Goal: Information Seeking & Learning: Find specific fact

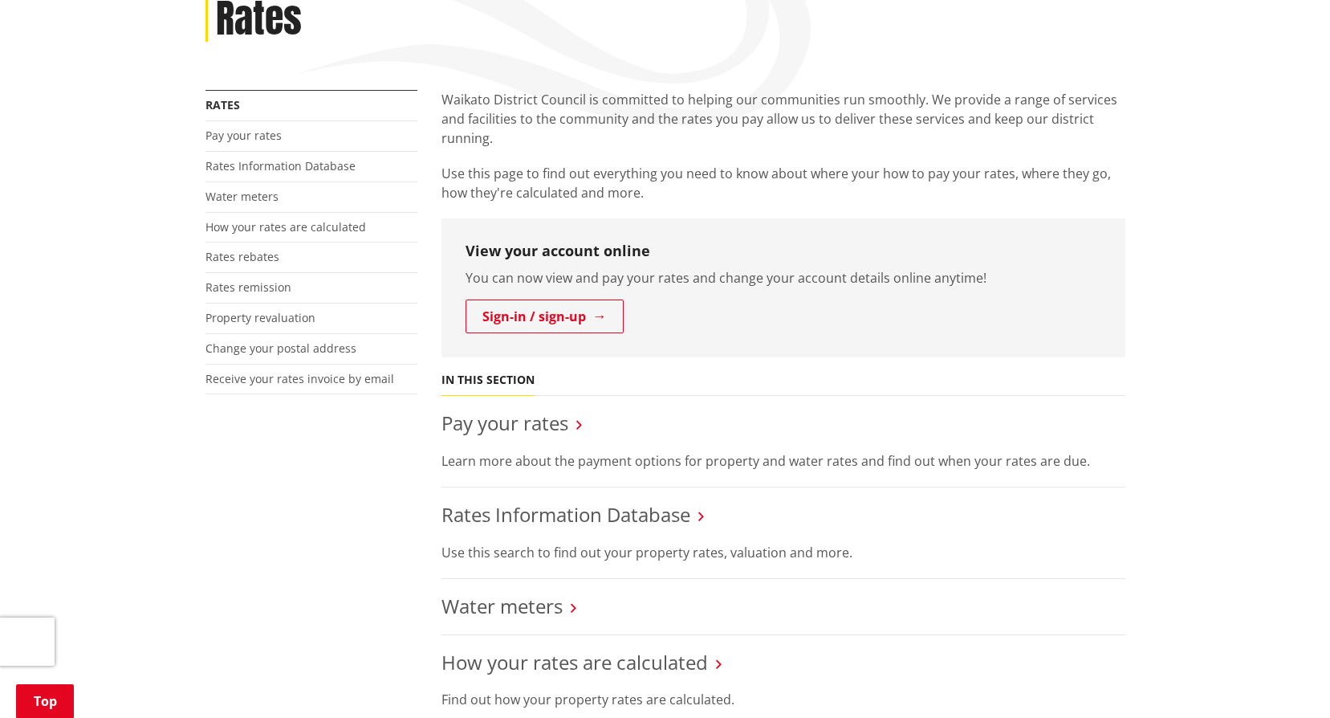
scroll to position [241, 0]
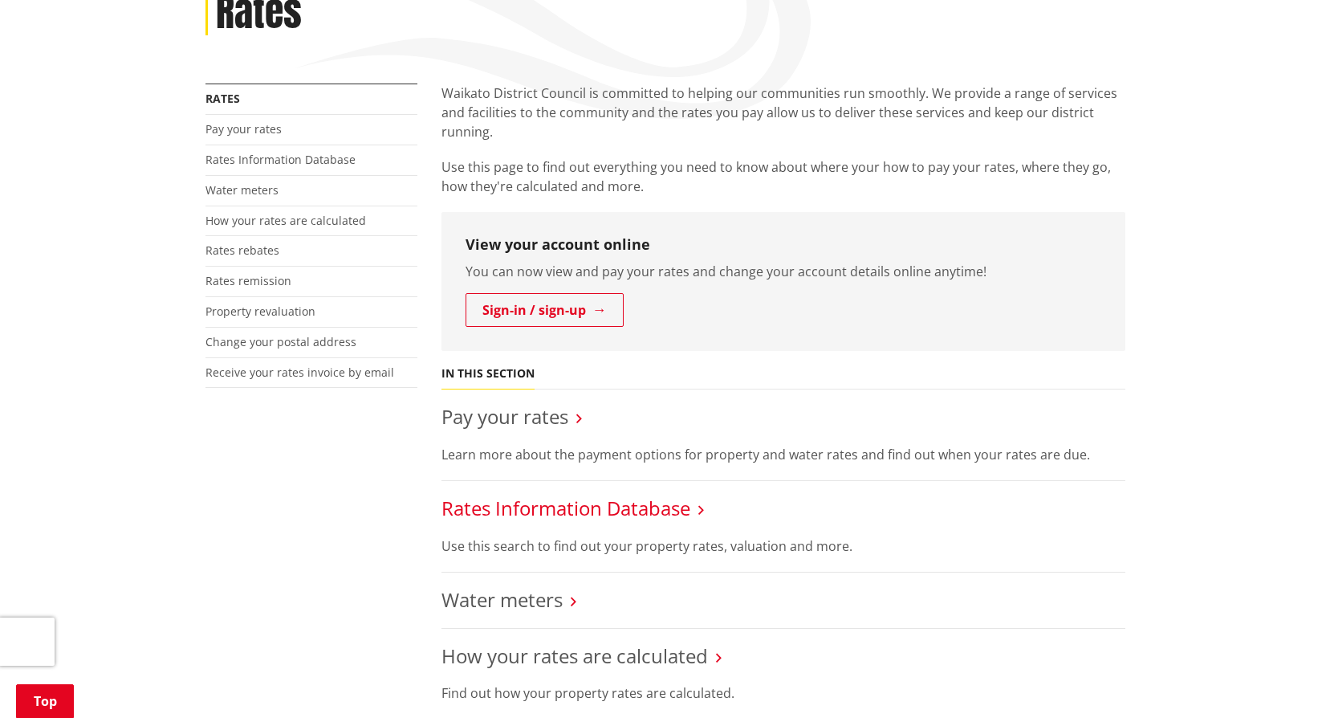
click at [580, 499] on link "Rates Information Database" at bounding box center [565, 507] width 249 height 26
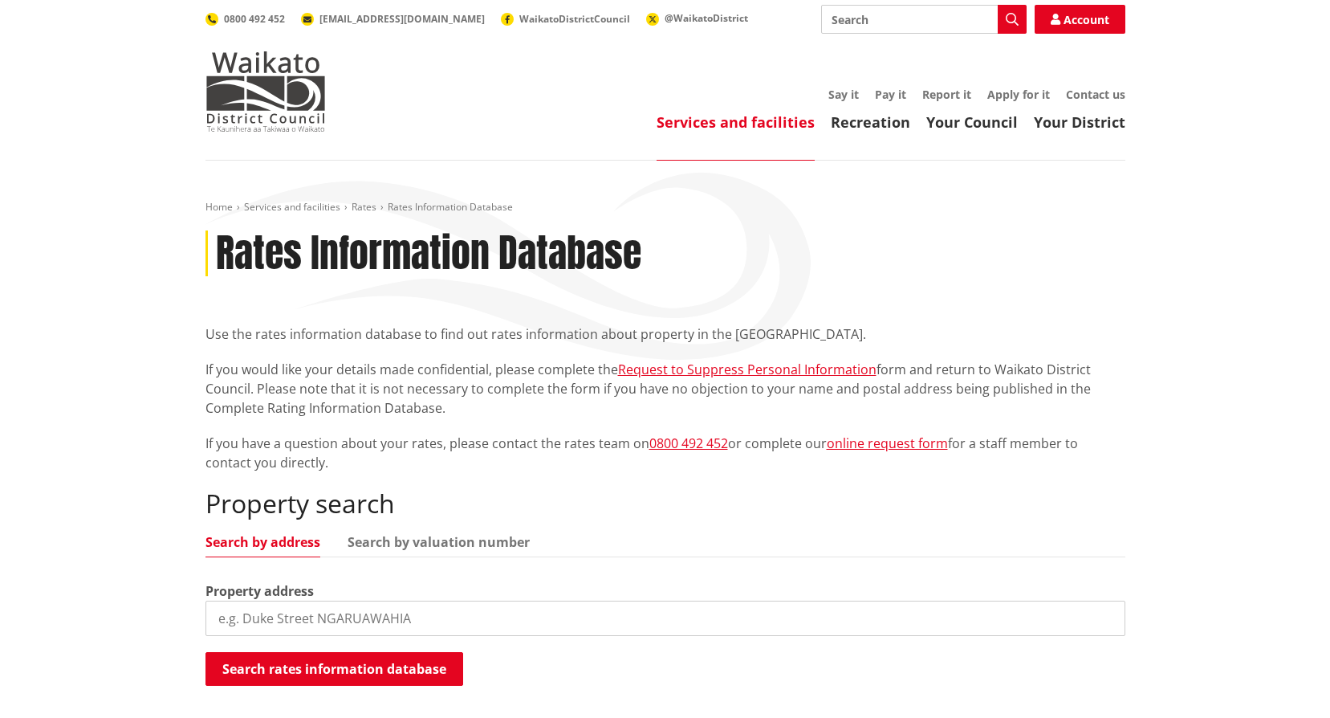
scroll to position [80, 0]
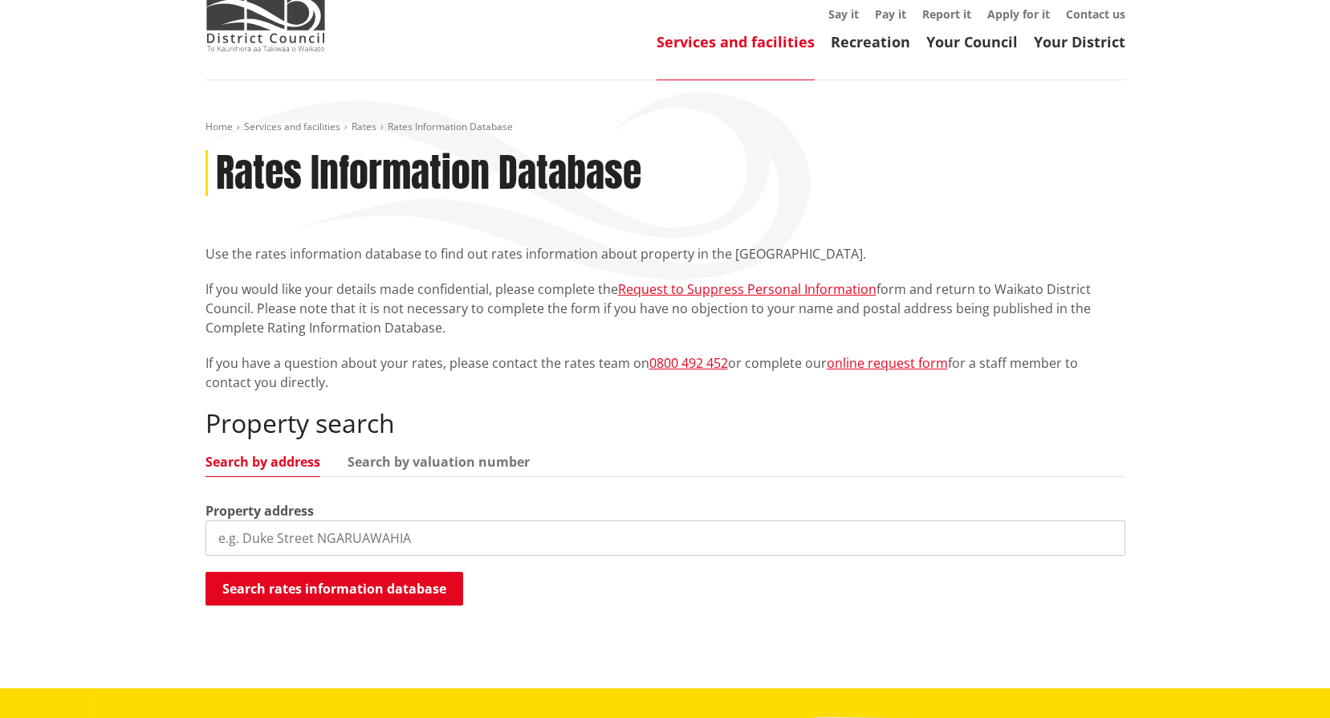
click at [425, 528] on input "search" at bounding box center [665, 537] width 920 height 35
type input "3 birdwood"
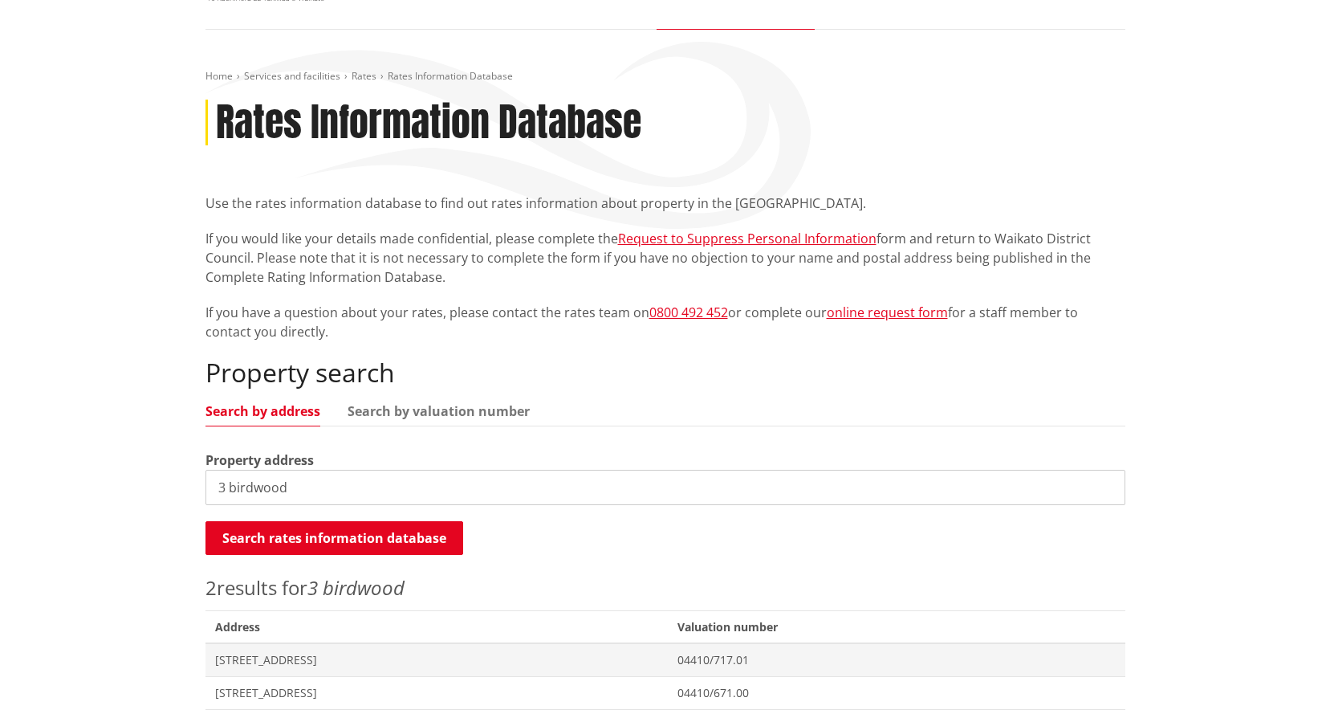
scroll to position [401, 0]
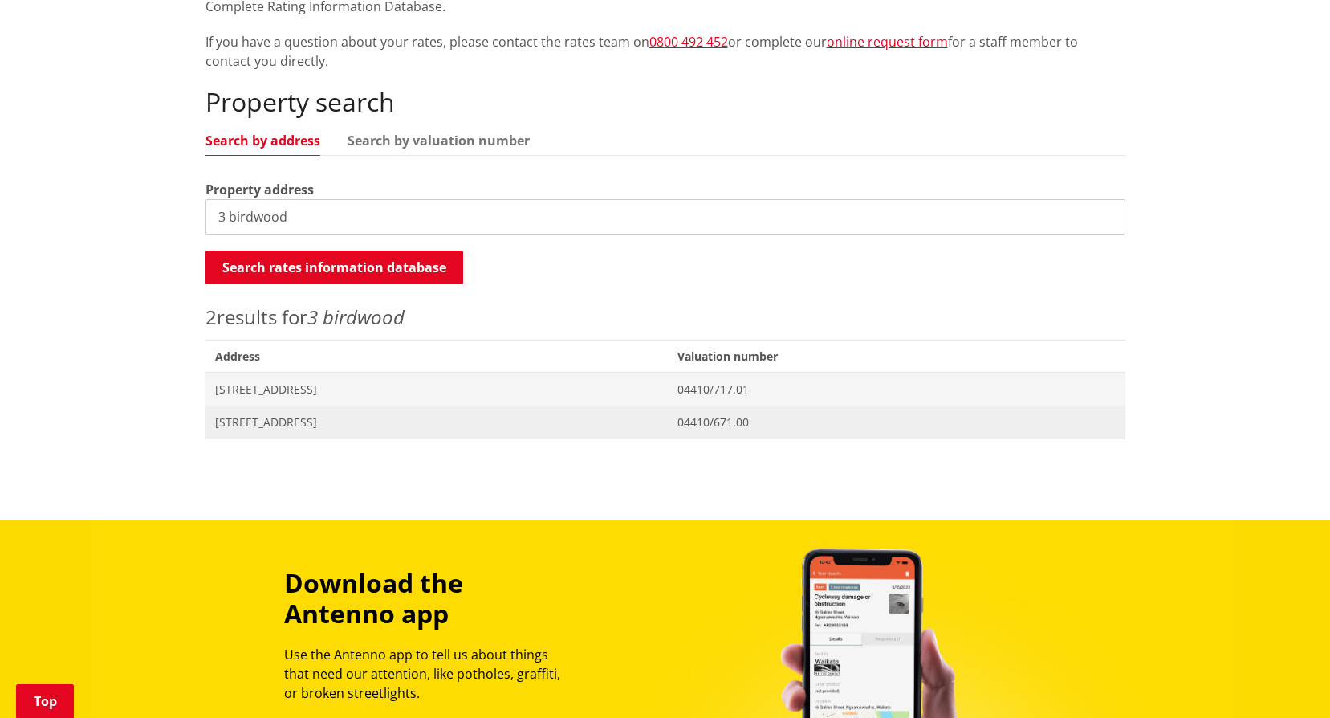
click at [268, 416] on span "3 Birdwood Road HOROTIU" at bounding box center [437, 422] width 444 height 16
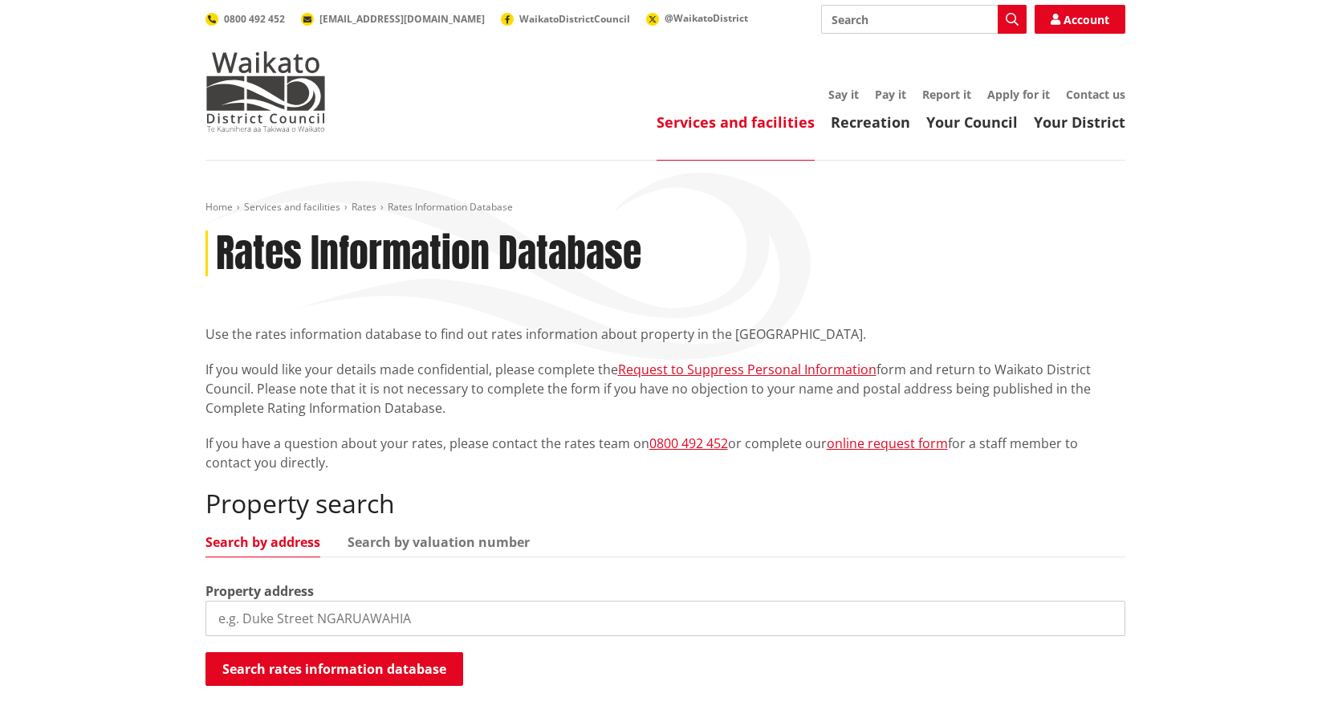
scroll to position [401, 0]
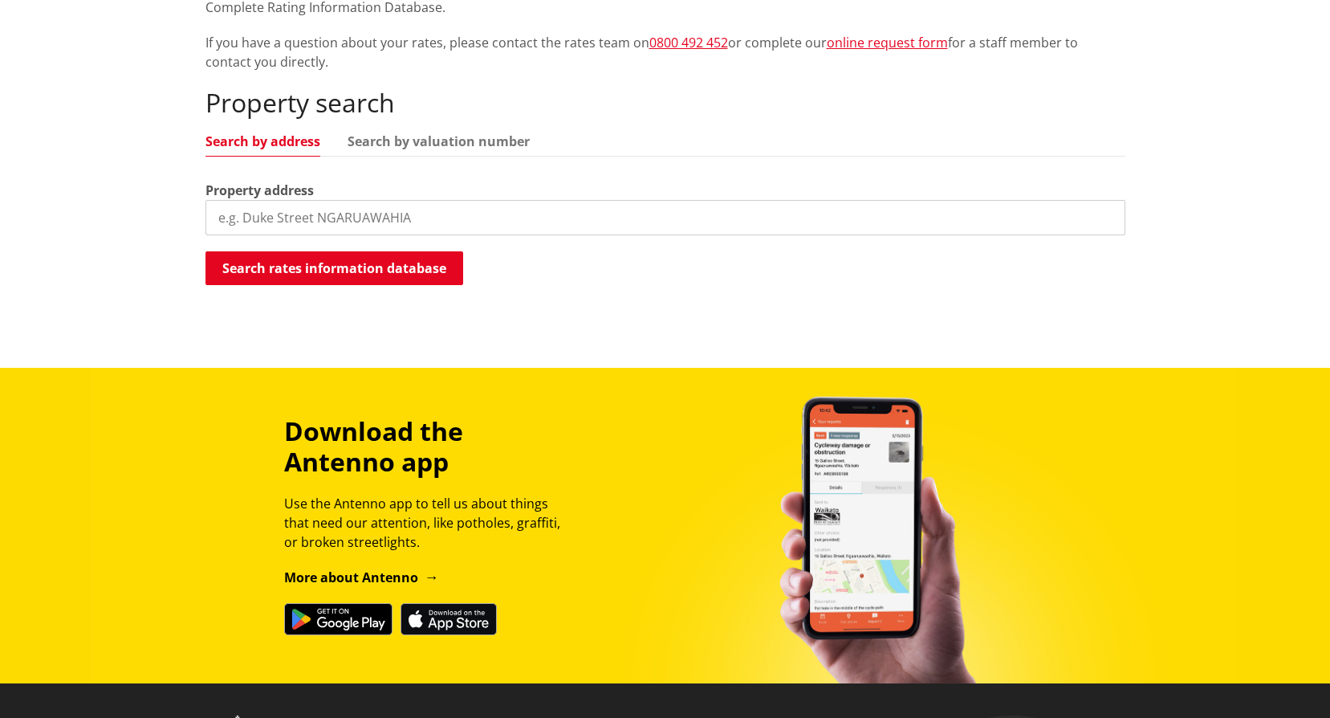
click at [424, 220] on input "search" at bounding box center [665, 217] width 920 height 35
type input "1"
type input "593 horotiu road"
click at [406, 256] on button "Search rates information database" at bounding box center [334, 268] width 258 height 34
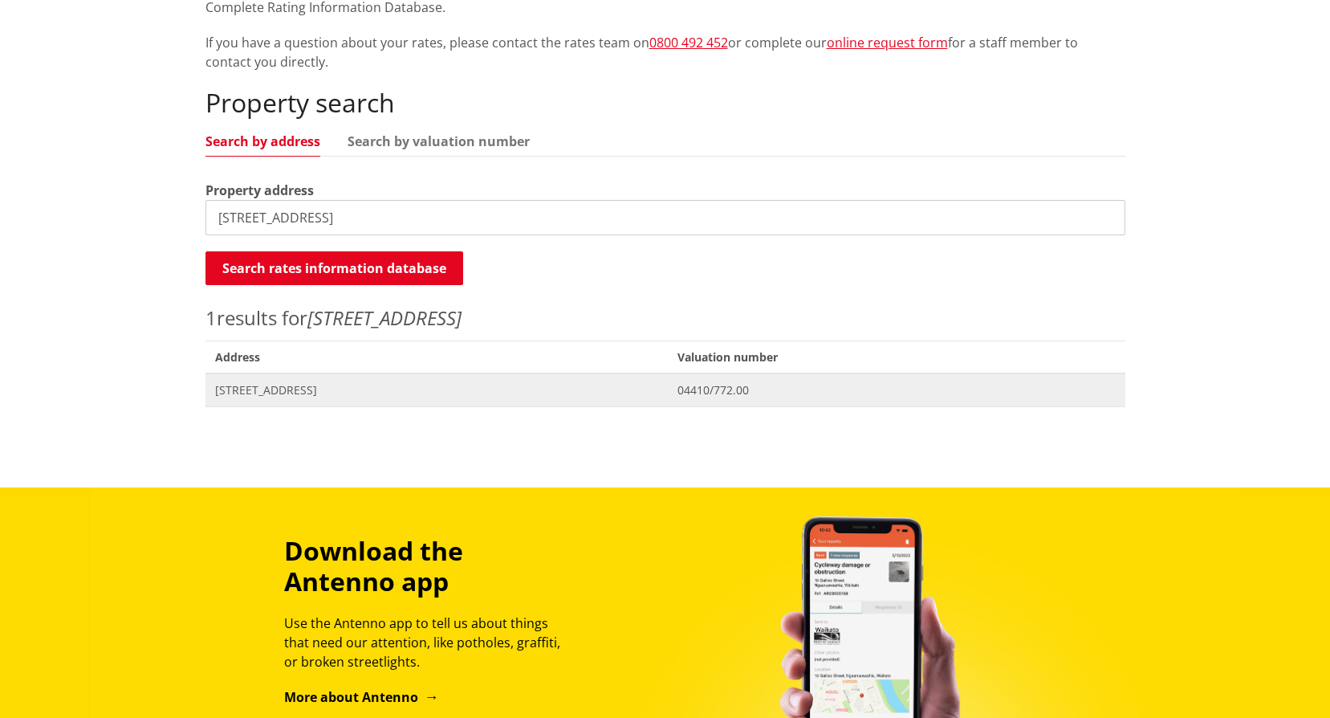
click at [283, 387] on span "[STREET_ADDRESS]" at bounding box center [437, 390] width 444 height 16
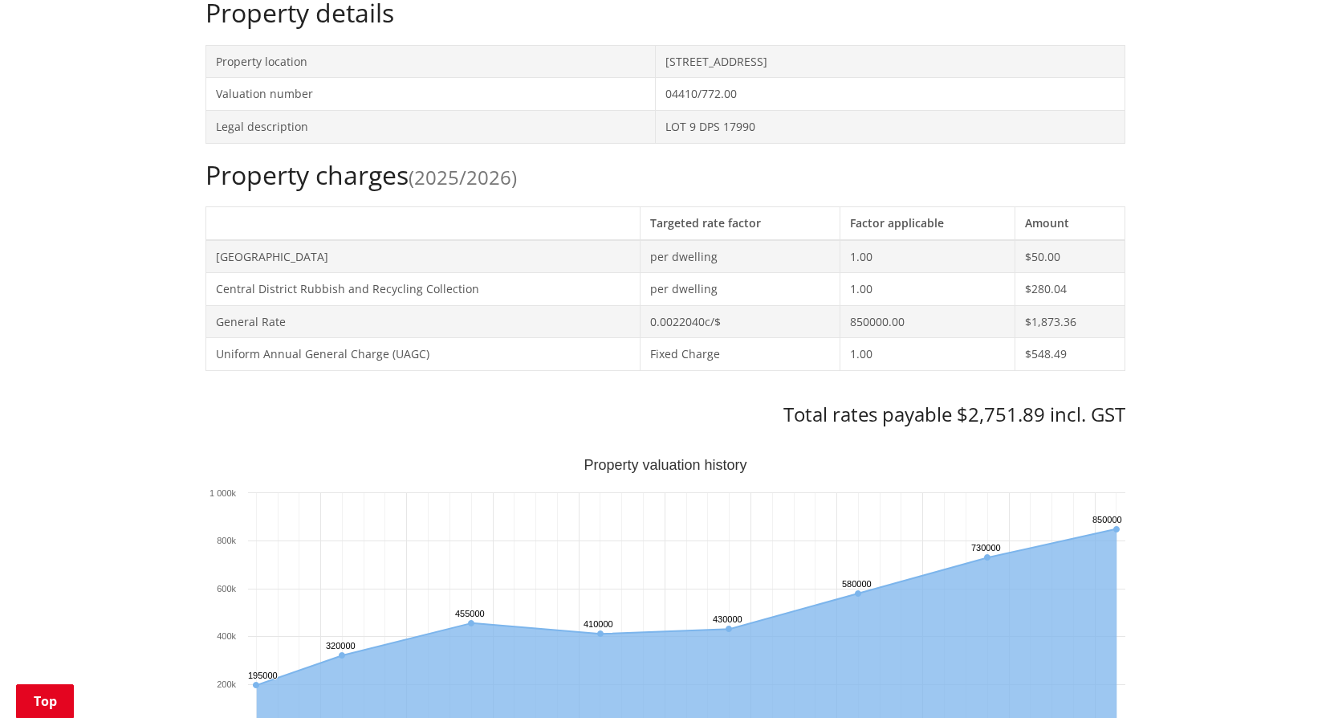
scroll to position [642, 0]
